Goal: Task Accomplishment & Management: Complete application form

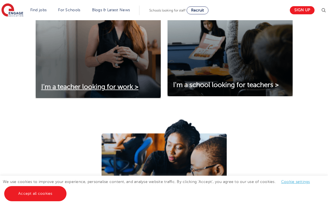
scroll to position [234, 0]
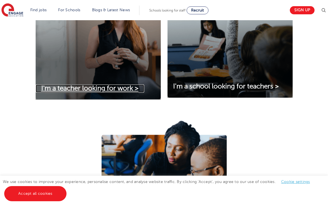
click at [97, 87] on span "I'm a teacher looking for work >" at bounding box center [90, 89] width 98 height 8
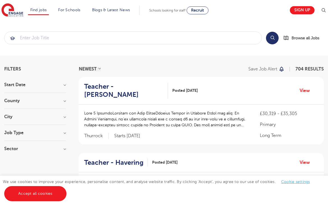
click at [12, 121] on div "City Hounslow 60 Leeds 37 Wandsworth 30 Broxbourne 28 Newham 27 Show more" at bounding box center [35, 120] width 62 height 10
click at [10, 116] on h3 "City" at bounding box center [35, 117] width 62 height 4
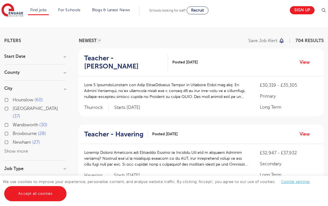
scroll to position [31, 0]
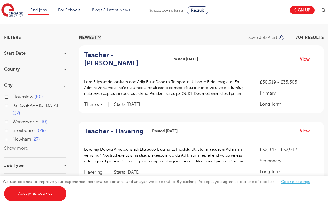
click at [8, 105] on div "Leeds 37" at bounding box center [35, 110] width 62 height 16
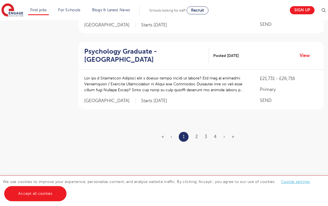
scroll to position [720, 0]
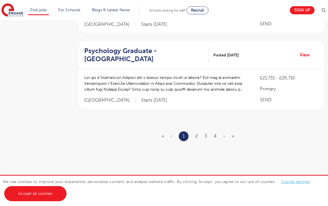
click at [195, 137] on ul "« ‹ 1 2 3 4 › »" at bounding box center [201, 137] width 79 height 10
click at [197, 137] on link "2" at bounding box center [197, 136] width 3 height 5
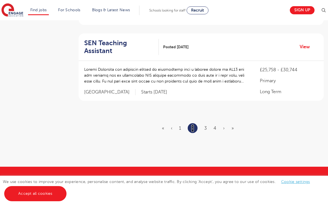
scroll to position [724, 0]
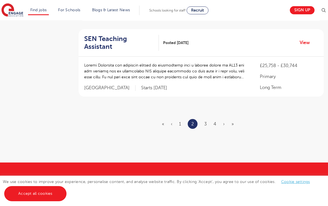
click at [203, 119] on ul "« ‹ 1 2 3 4 › »" at bounding box center [201, 124] width 79 height 10
click at [205, 122] on link "3" at bounding box center [206, 124] width 3 height 5
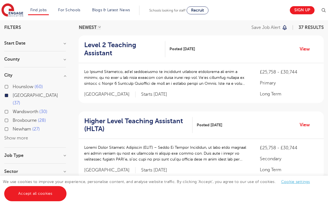
scroll to position [52, 0]
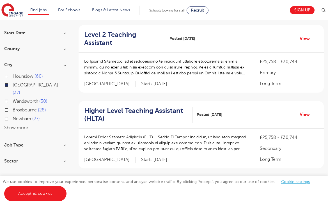
click at [14, 125] on button "Show more" at bounding box center [16, 127] width 24 height 5
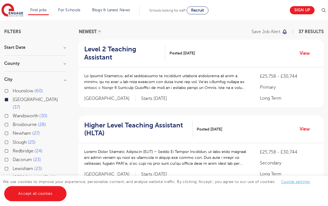
scroll to position [0, 0]
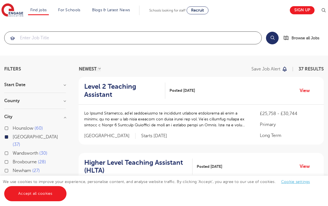
click at [36, 37] on input "search" at bounding box center [132, 38] width 257 height 12
click at [26, 85] on h3 "Start Date" at bounding box center [35, 85] width 62 height 4
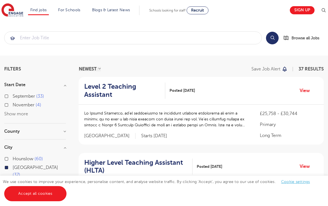
click at [62, 136] on div "County Leeds 37 Show more" at bounding box center [35, 134] width 62 height 10
click at [63, 134] on div "County Leeds 37 Show more" at bounding box center [35, 134] width 62 height 10
click at [63, 131] on h3 "County" at bounding box center [35, 131] width 62 height 4
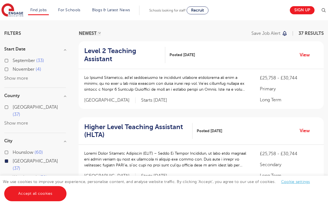
scroll to position [43, 0]
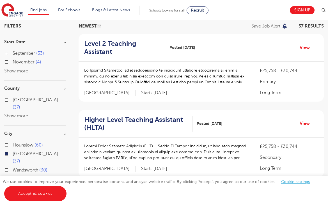
click at [7, 150] on div "Leeds 37" at bounding box center [35, 158] width 62 height 16
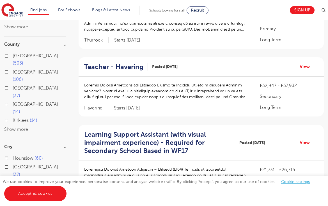
scroll to position [88, 0]
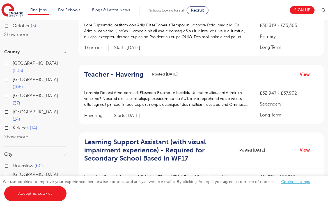
click at [16, 135] on button "Show more" at bounding box center [16, 137] width 24 height 5
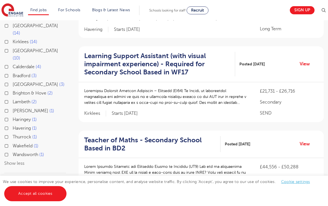
scroll to position [175, 0]
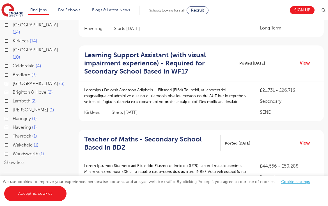
click at [19, 64] on span "Calderdale" at bounding box center [24, 66] width 22 height 5
click at [16, 64] on input "Calderdale 4" at bounding box center [15, 66] width 4 height 4
checkbox input "true"
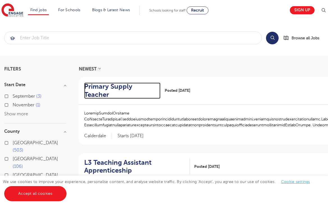
click at [119, 90] on h2 "Primary Supply Teacher" at bounding box center [120, 91] width 72 height 16
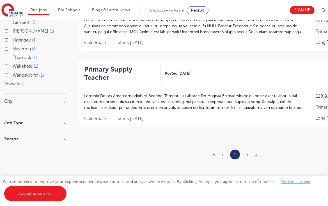
scroll to position [246, 0]
click at [102, 66] on div "Primary Supply Teacher Posted 02/09/25 View" at bounding box center [239, 73] width 320 height 28
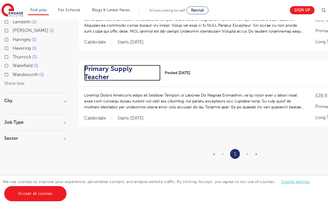
click at [104, 65] on h2 "Primary Supply Teacher" at bounding box center [120, 73] width 72 height 16
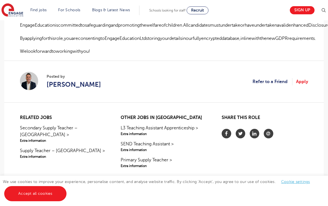
scroll to position [449, 0]
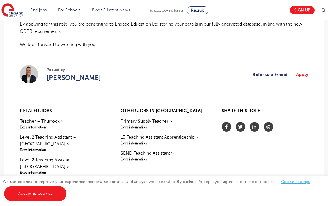
scroll to position [479, 0]
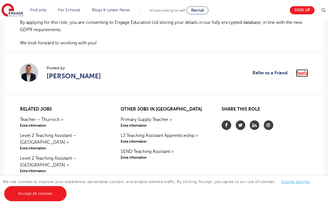
click at [304, 77] on link "Apply" at bounding box center [302, 72] width 12 height 7
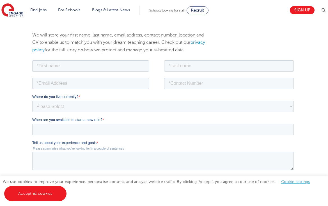
scroll to position [64, 0]
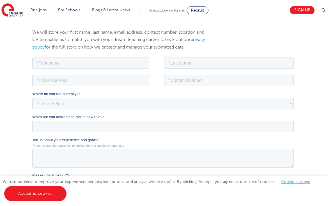
click at [76, 114] on label "When are you available to start a new role? *" at bounding box center [164, 117] width 264 height 6
click at [76, 121] on input "When are you available to start a new role? *" at bounding box center [163, 126] width 262 height 11
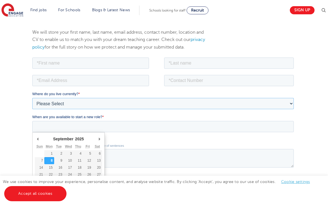
click at [76, 101] on select "Please Select UK Canada Ireland Australia New Zealand Europe USA South Africa J…" at bounding box center [163, 103] width 262 height 11
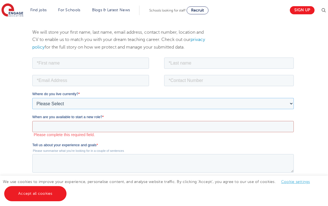
select select "UK"
click at [32, 98] on select "Please Select UK Canada Ireland Australia New Zealand Europe USA South Africa J…" at bounding box center [163, 103] width 262 height 11
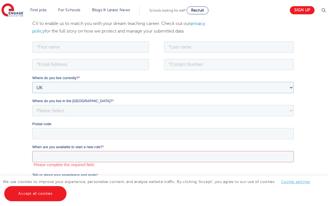
scroll to position [81, 0]
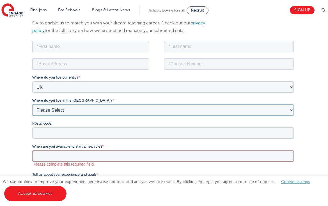
click at [72, 108] on select "Please Select Overseas Barnsley Bedfordshire Berkshire Bournemouth Bracknell Fo…" at bounding box center [163, 109] width 262 height 11
select select "Calderdale"
click at [32, 104] on select "Please Select Overseas Barnsley Bedfordshire Berkshire Bournemouth Bracknell Fo…" at bounding box center [163, 109] width 262 height 11
click at [53, 133] on input "Postal code" at bounding box center [163, 132] width 262 height 11
click at [2, 132] on div "We will store your first name, last name, email address, contact number, locati…" at bounding box center [164, 157] width 328 height 312
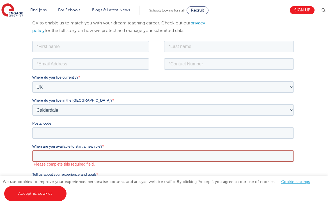
click at [45, 160] on input "When are you available to start a new role? *" at bounding box center [163, 155] width 262 height 11
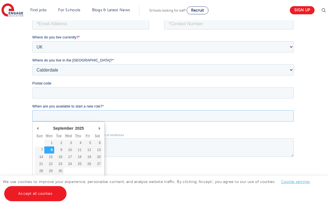
scroll to position [122, 0]
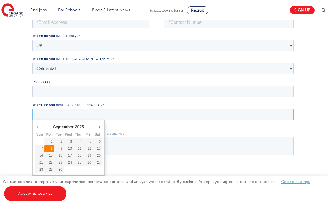
type div "2025-09-08"
type input "2025/09/08"
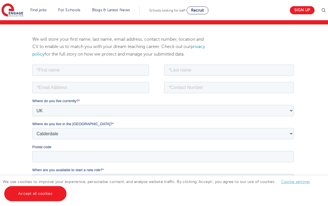
scroll to position [56, 0]
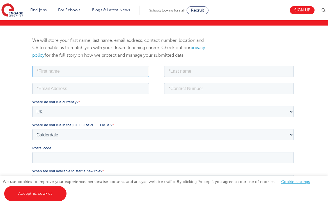
click at [63, 74] on input "text" at bounding box center [90, 70] width 117 height 11
type input "Laura"
click at [222, 68] on input "text" at bounding box center [229, 70] width 130 height 11
type input "r"
type input "Frampton"
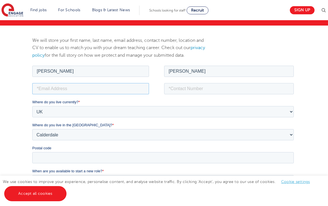
type input "laura.frampton96@gmail.com"
type input "07858104154"
type input "IP14 5NY"
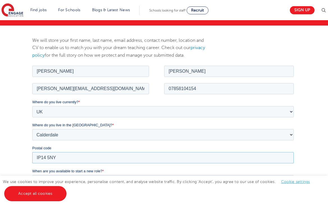
drag, startPoint x: 60, startPoint y: 155, endPoint x: 5, endPoint y: 155, distance: 55.1
click at [32, 155] on html "Job Position Job Sector Job ID Job Number Job Owner Laura Frampton laura.frampt…" at bounding box center [164, 195] width 264 height 262
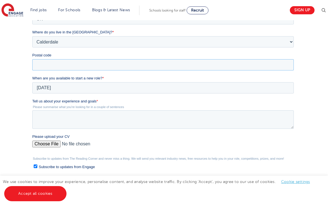
scroll to position [151, 0]
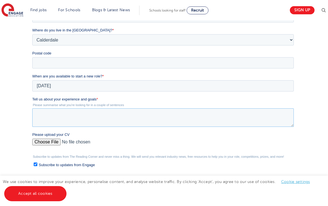
click at [48, 120] on textarea "Tell us about your experience and goals *" at bounding box center [163, 117] width 262 height 19
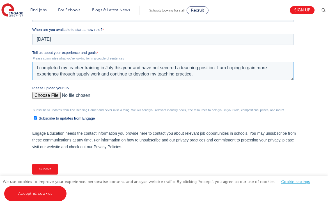
scroll to position [200, 0]
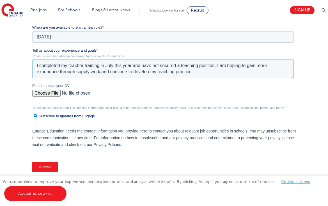
type textarea "I completed my teacher training in July this year and have not secured a teachi…"
click at [35, 116] on input "Subscribe to updates from Engage" at bounding box center [35, 116] width 4 height 4
checkbox input "false"
click at [51, 99] on input "Please upload your CV" at bounding box center [163, 95] width 262 height 11
type input "C:\fakepath\LRFramptonCV(July25).docx"
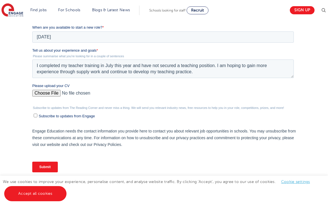
click at [42, 171] on input "Submit" at bounding box center [45, 167] width 26 height 11
